Goal: Task Accomplishment & Management: Use online tool/utility

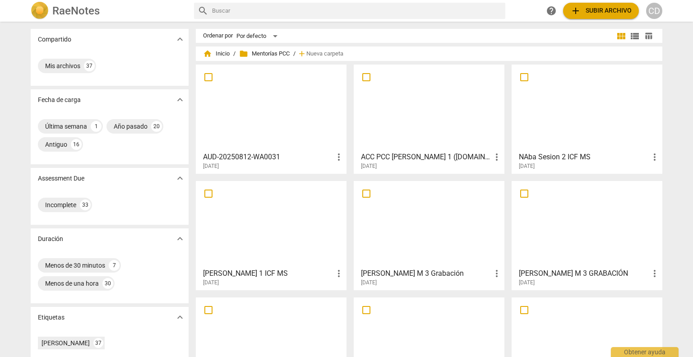
click at [336, 159] on span "more_vert" at bounding box center [338, 157] width 11 height 11
click at [290, 156] on div at bounding box center [346, 178] width 693 height 357
click at [244, 158] on h3 "AUD-20250812-WA0031" at bounding box center [268, 157] width 130 height 11
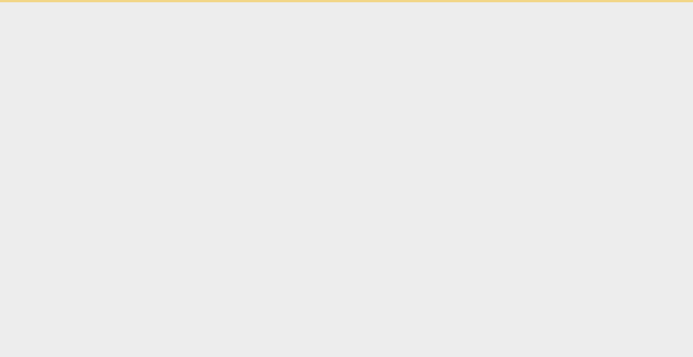
click at [244, 2] on html "Obtener ayuda" at bounding box center [346, 1] width 693 height 2
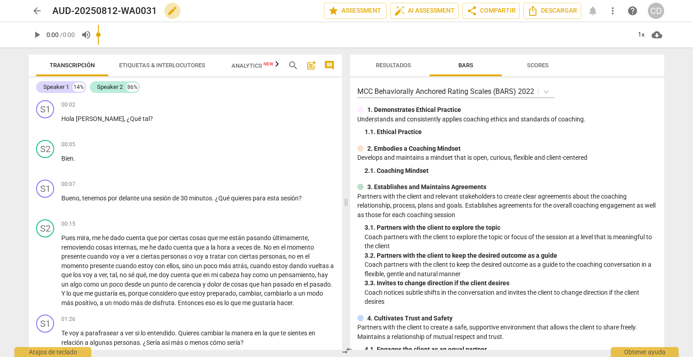
click at [169, 13] on span "edit" at bounding box center [172, 10] width 11 height 11
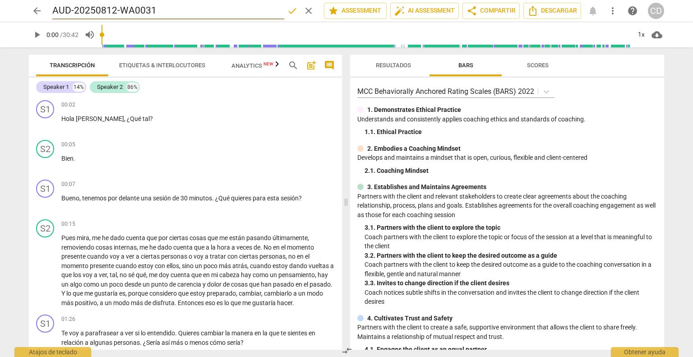
drag, startPoint x: 162, startPoint y: 9, endPoint x: 0, endPoint y: 12, distance: 161.5
click at [5, 10] on header "arrow_back AUD-20250812-WA0031 done clear star Assessment auto_fix_high AI Asse…" at bounding box center [346, 11] width 693 height 22
type input "[PERSON_NAME] M 1"
click at [97, 19] on div "arrow_back [PERSON_NAME] M 1 done clear star Assessment auto_fix_high AI Assess…" at bounding box center [346, 11] width 678 height 22
